Goal: Task Accomplishment & Management: Use online tool/utility

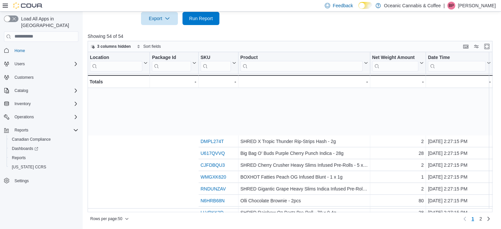
scroll to position [66, 175]
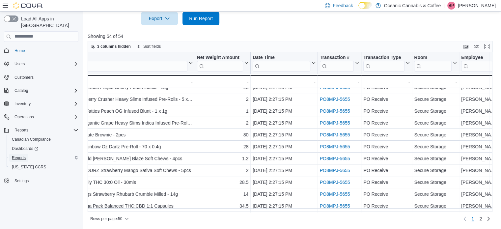
click at [20, 155] on span "Reports" at bounding box center [19, 157] width 14 height 5
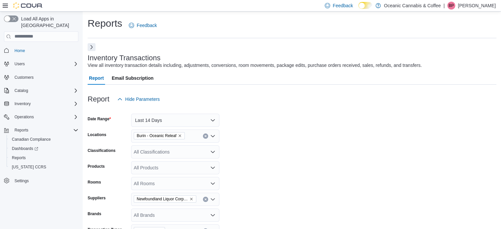
click at [93, 48] on button "Next" at bounding box center [92, 47] width 8 height 8
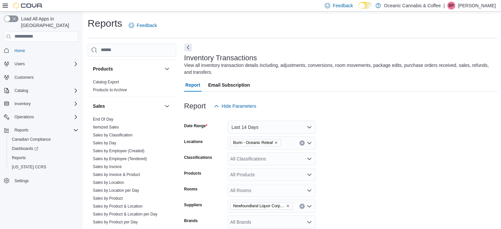
scroll to position [422, 0]
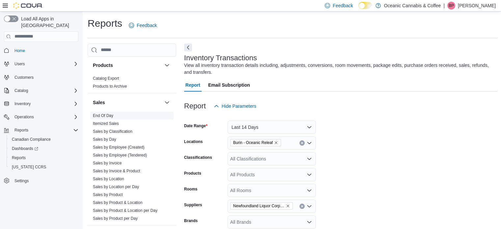
click at [101, 116] on link "End Of Day" at bounding box center [103, 115] width 20 height 5
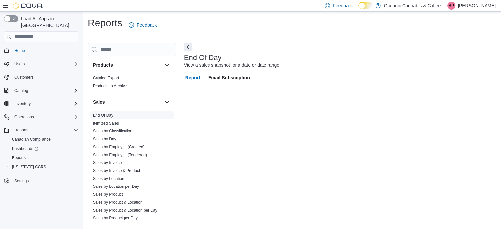
scroll to position [4, 0]
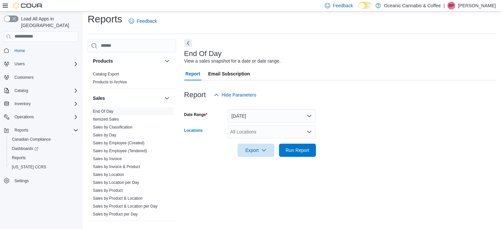
click at [234, 132] on div "All Locations" at bounding box center [272, 131] width 88 height 13
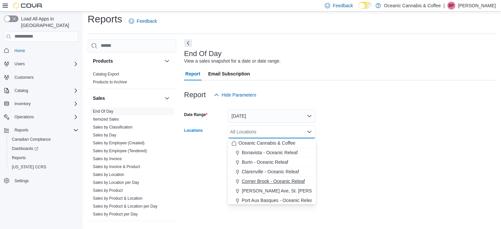
click at [265, 181] on span "Corner Brook - Oceanic Releaf" at bounding box center [273, 181] width 63 height 7
click at [360, 163] on div at bounding box center [340, 161] width 312 height 8
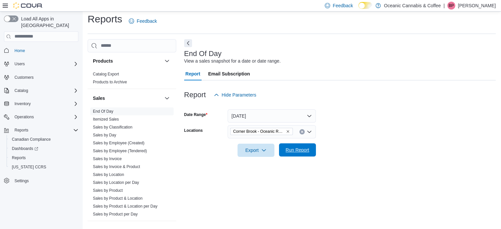
click at [280, 151] on button "Run Report" at bounding box center [297, 149] width 37 height 13
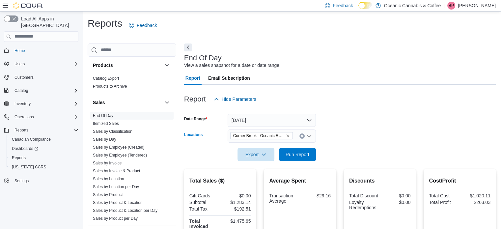
click at [288, 137] on icon "Remove Corner Brook - Oceanic Releaf from selection in this group" at bounding box center [288, 136] width 4 height 4
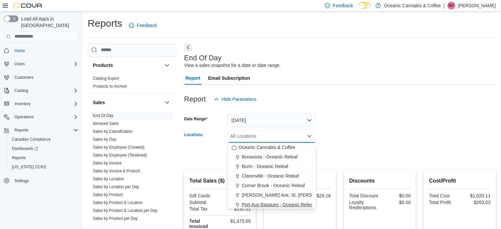
scroll to position [39, 0]
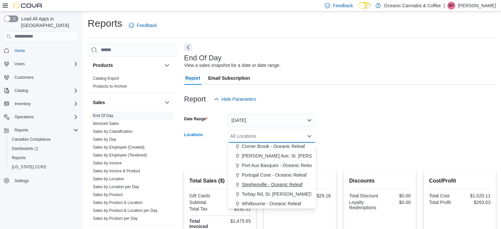
click at [261, 184] on span "Stephenville - Oceanic Releaf" at bounding box center [272, 184] width 61 height 7
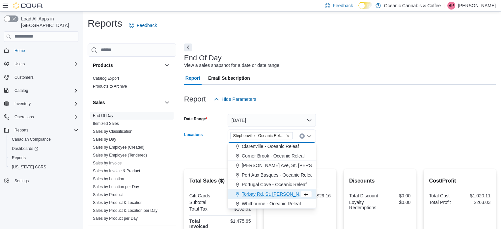
scroll to position [30, 0]
click at [350, 134] on form "Date Range Today Locations Stephenville - Oceanic Releaf Combo box. Selected. S…" at bounding box center [340, 133] width 312 height 55
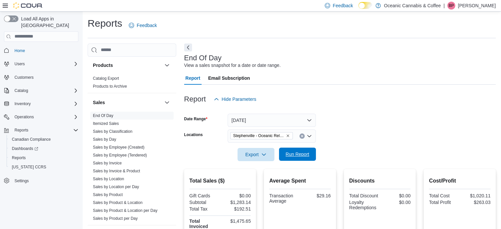
click at [303, 160] on span "Run Report" at bounding box center [297, 154] width 29 height 13
click at [287, 135] on icon "Remove Stephenville - Oceanic Releaf from selection in this group" at bounding box center [288, 136] width 4 height 4
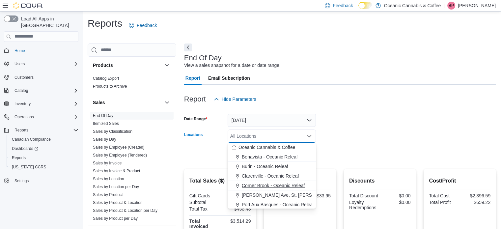
click at [248, 188] on span "Corner Brook - Oceanic Releaf" at bounding box center [273, 185] width 63 height 7
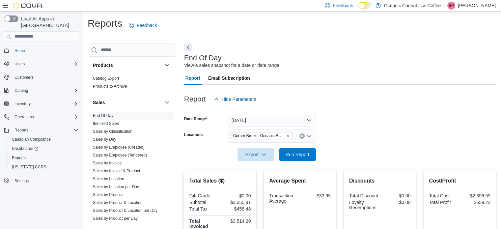
click at [352, 132] on form "Date Range Today Locations Corner Brook - Oceanic Releaf Export Run Report" at bounding box center [340, 133] width 312 height 55
click at [307, 151] on span "Run Report" at bounding box center [297, 154] width 29 height 13
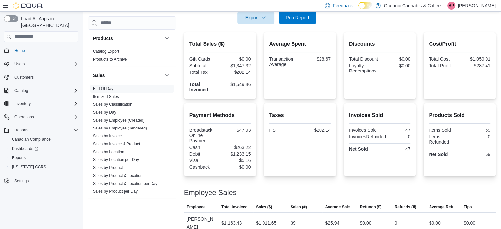
scroll to position [181, 0]
